Goal: Task Accomplishment & Management: Manage account settings

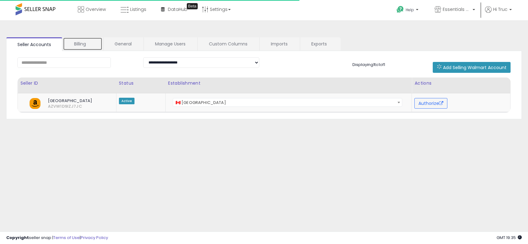
click at [88, 41] on link "Billing" at bounding box center [83, 43] width 40 height 13
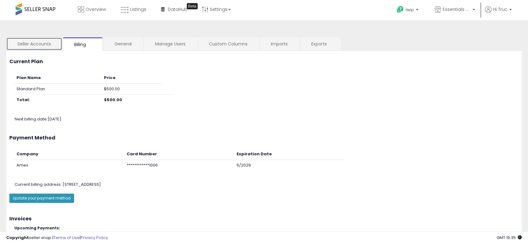
click at [51, 45] on link "Seller Accounts" at bounding box center [34, 43] width 56 height 13
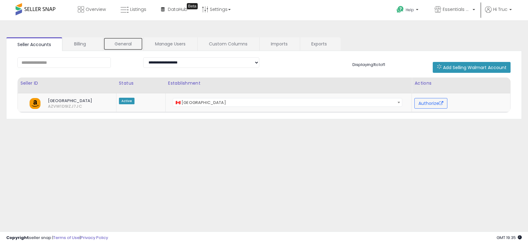
click at [129, 42] on link "General" at bounding box center [123, 43] width 40 height 13
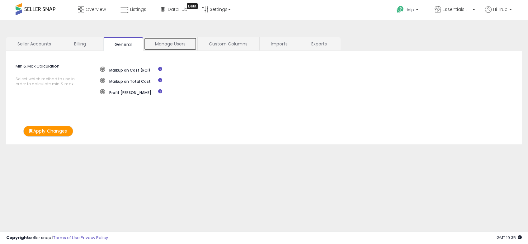
click at [157, 44] on link "Manage Users" at bounding box center [170, 43] width 53 height 13
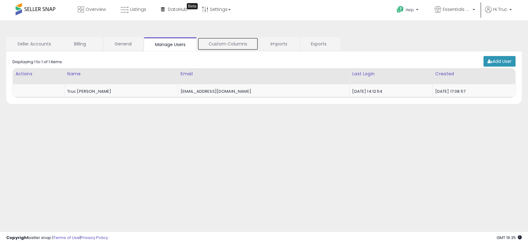
click at [212, 47] on link "Custom Columns" at bounding box center [227, 43] width 61 height 13
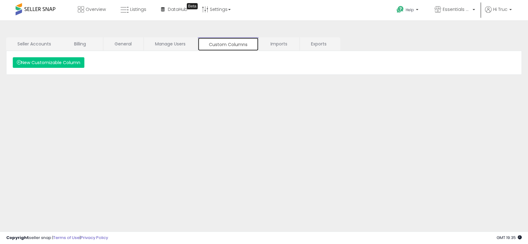
click at [257, 44] on link "Custom Columns" at bounding box center [228, 44] width 61 height 14
click at [283, 42] on link "Imports" at bounding box center [279, 43] width 40 height 13
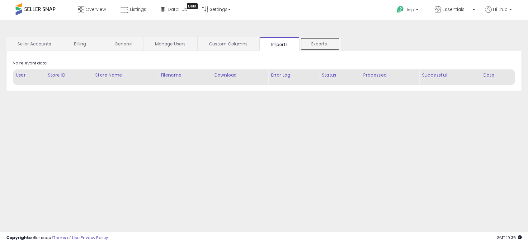
click at [310, 42] on link "Exports" at bounding box center [320, 43] width 40 height 13
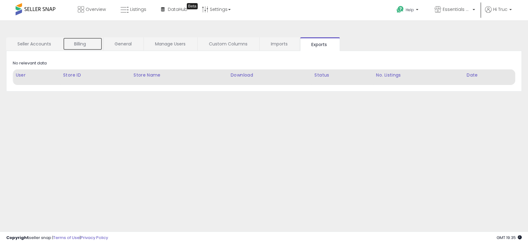
click at [88, 46] on link "Billing" at bounding box center [83, 43] width 40 height 13
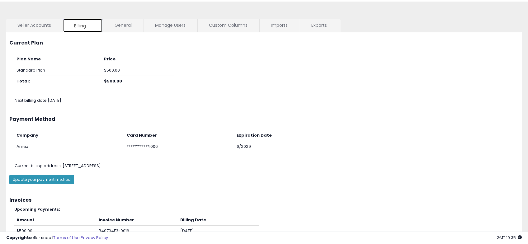
scroll to position [49, 0]
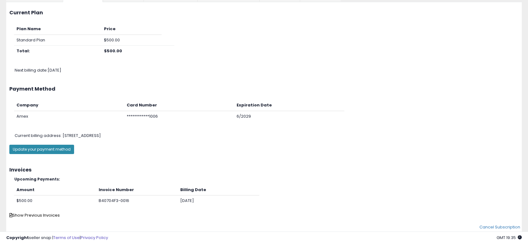
click at [66, 149] on button "Update your payment method" at bounding box center [41, 149] width 65 height 9
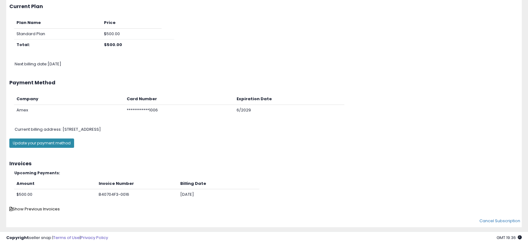
scroll to position [45, 0]
